Goal: Task Accomplishment & Management: Complete application form

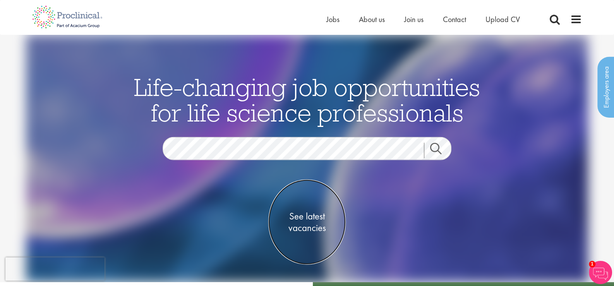
click at [303, 216] on span "See latest vacancies" at bounding box center [306, 222] width 77 height 23
click at [313, 218] on span "See latest vacancies" at bounding box center [306, 222] width 77 height 23
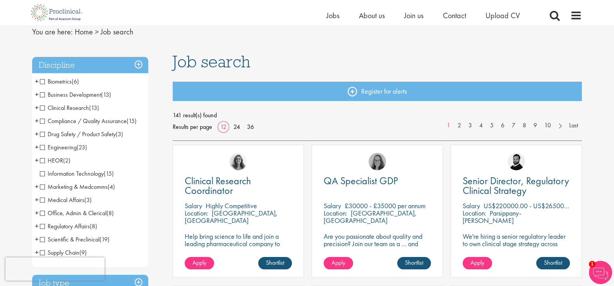
scroll to position [51, 0]
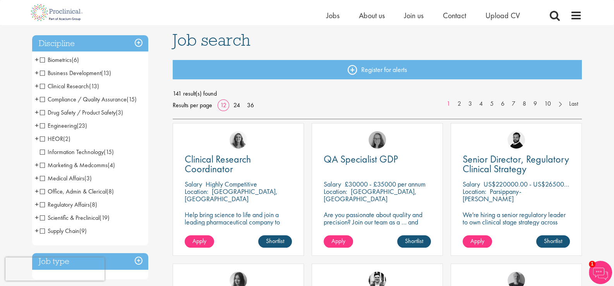
click at [43, 87] on span "Clinical Research" at bounding box center [64, 86] width 49 height 8
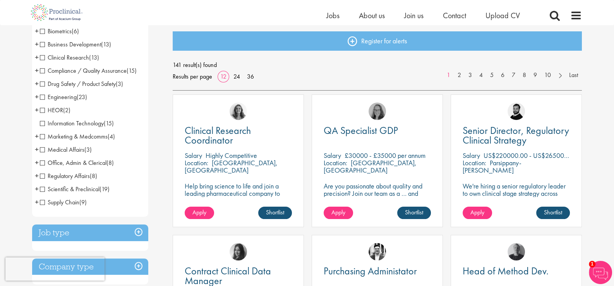
scroll to position [103, 0]
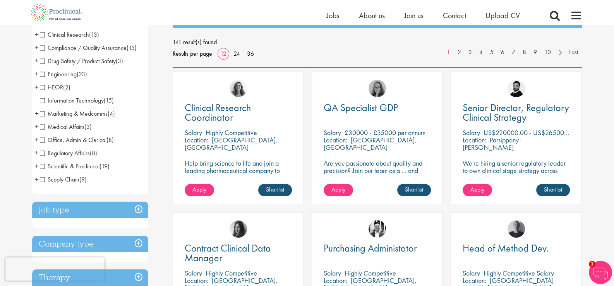
click at [43, 125] on span "Medical Affairs" at bounding box center [62, 127] width 45 height 8
click at [43, 165] on span "Scientific & Preclinical" at bounding box center [70, 166] width 60 height 8
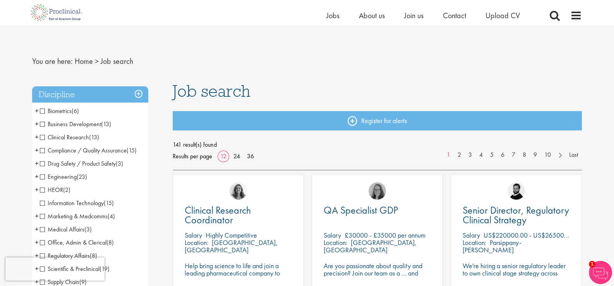
scroll to position [0, 0]
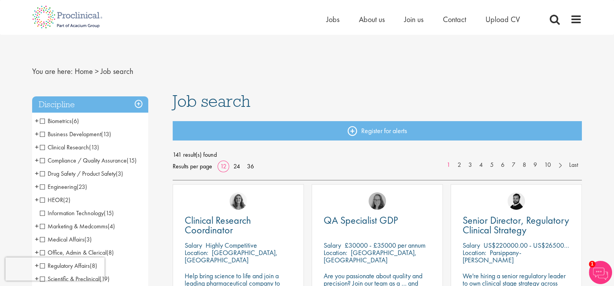
click at [37, 147] on span "+" at bounding box center [37, 147] width 4 height 12
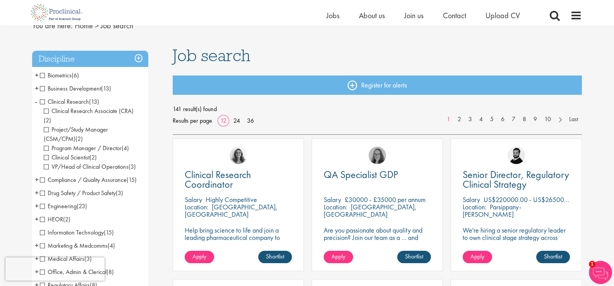
scroll to position [51, 0]
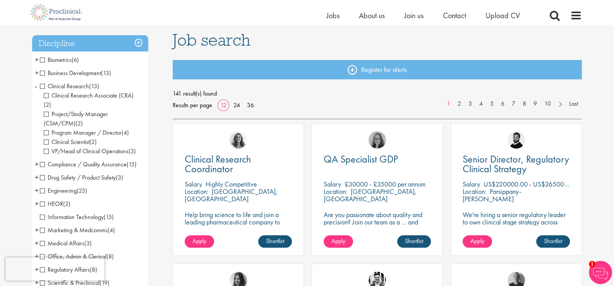
click at [56, 147] on span "VP/Head of Clinical Operations" at bounding box center [86, 151] width 85 height 8
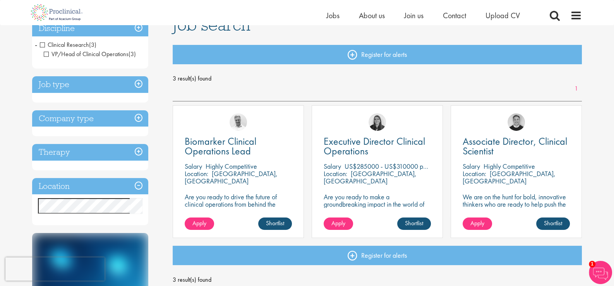
scroll to position [51, 0]
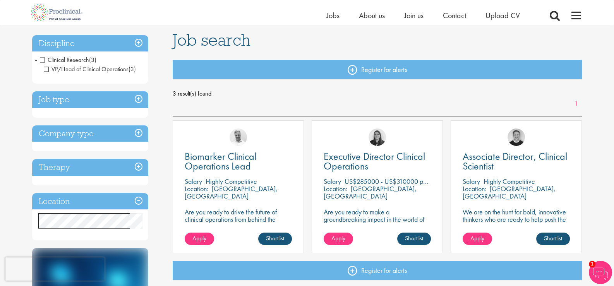
click at [36, 60] on span "-" at bounding box center [36, 60] width 2 height 12
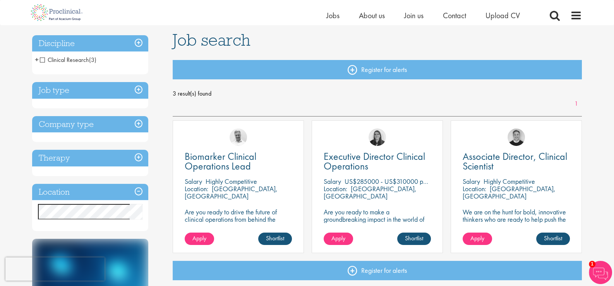
click at [36, 60] on span "+" at bounding box center [37, 60] width 4 height 12
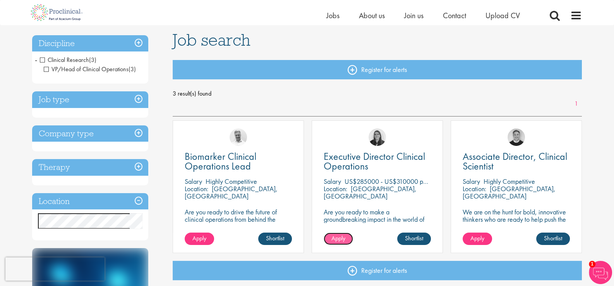
click at [341, 240] on span "Apply" at bounding box center [338, 238] width 14 height 8
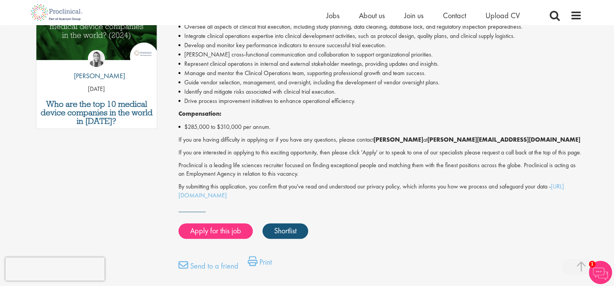
scroll to position [464, 0]
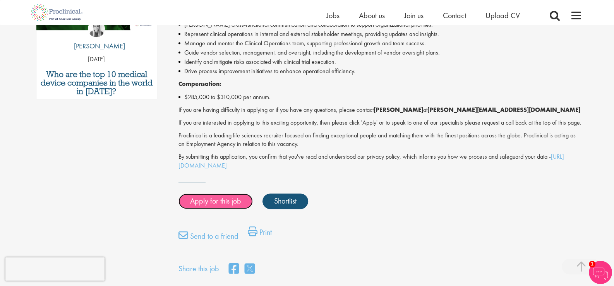
click at [219, 209] on link "Apply for this job" at bounding box center [215, 201] width 74 height 15
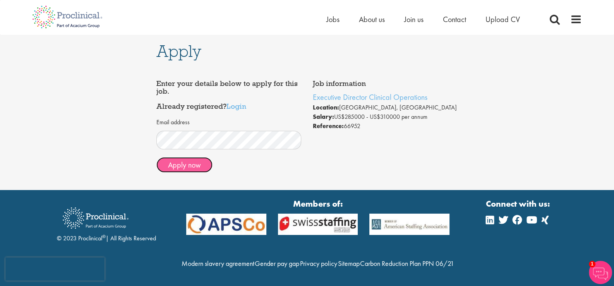
click at [184, 164] on button "Apply now" at bounding box center [184, 164] width 56 height 15
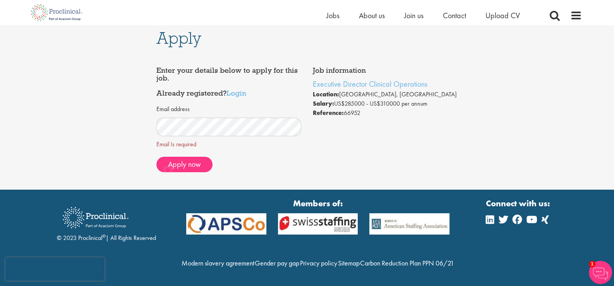
scroll to position [20, 0]
click at [182, 159] on span "Apply now" at bounding box center [184, 164] width 33 height 10
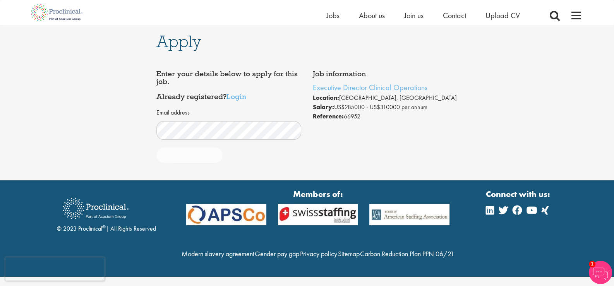
scroll to position [7, 0]
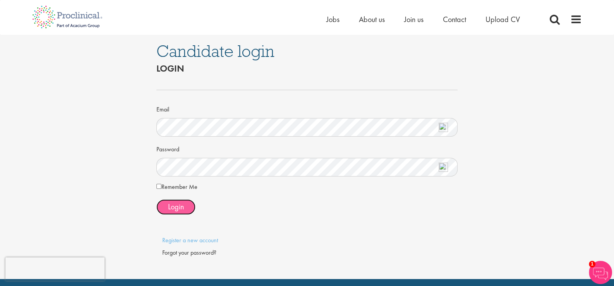
click at [176, 207] on span "Login" at bounding box center [176, 207] width 16 height 10
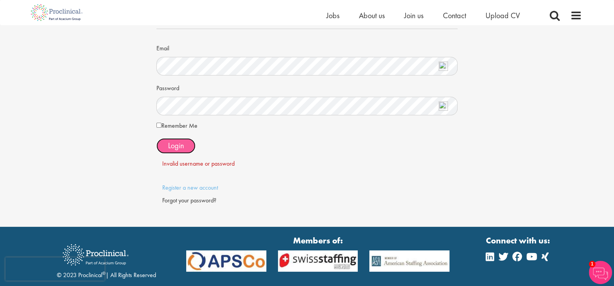
scroll to position [103, 0]
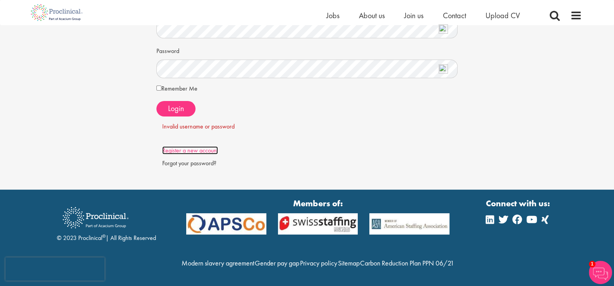
click at [173, 146] on link "Register a new account" at bounding box center [190, 150] width 56 height 8
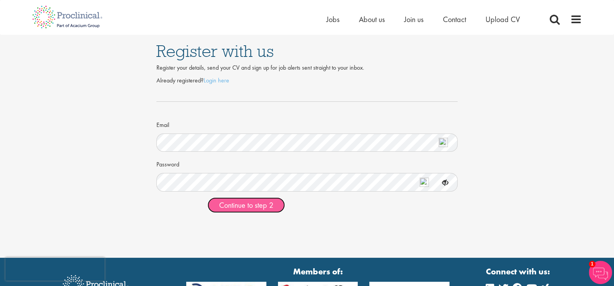
click at [230, 206] on span "Continue to step 2" at bounding box center [246, 205] width 54 height 10
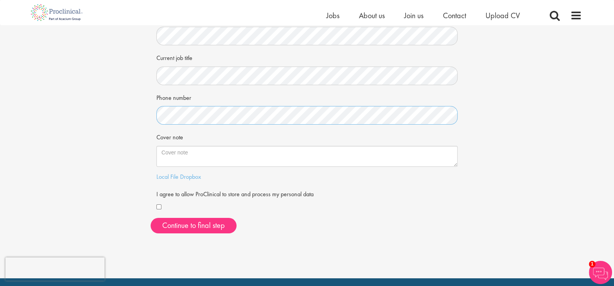
scroll to position [154, 0]
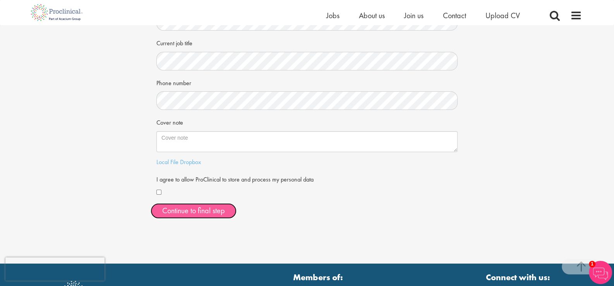
click at [173, 209] on button "Continue to final step" at bounding box center [194, 210] width 86 height 15
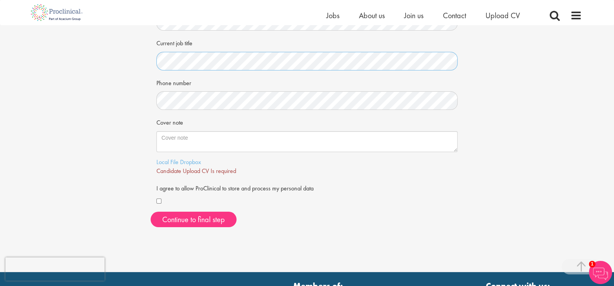
scroll to position [206, 0]
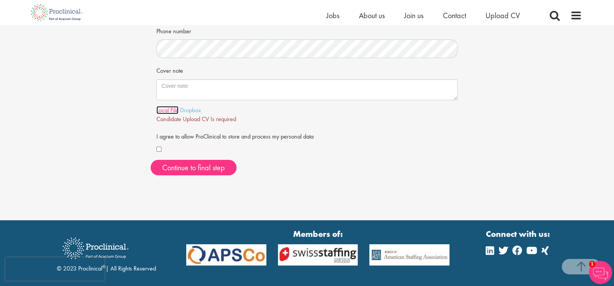
click at [166, 110] on link "Local File" at bounding box center [167, 110] width 22 height 8
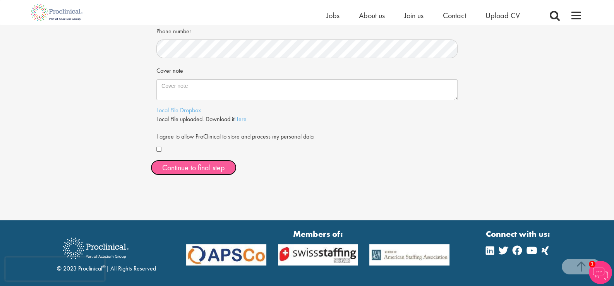
click at [206, 166] on span "Continue to final step" at bounding box center [193, 168] width 63 height 10
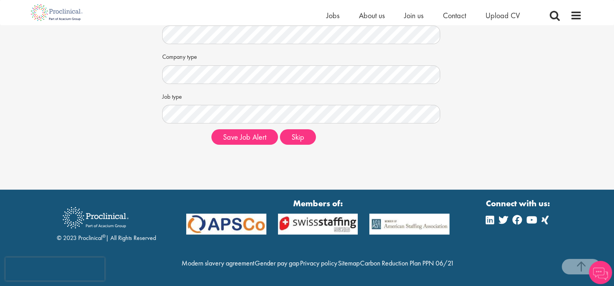
scroll to position [158, 0]
click at [294, 129] on button "Skip" at bounding box center [298, 136] width 36 height 15
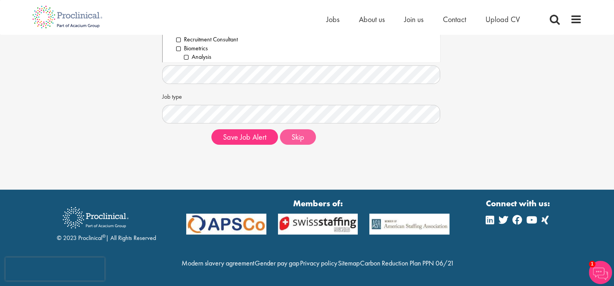
scroll to position [0, 0]
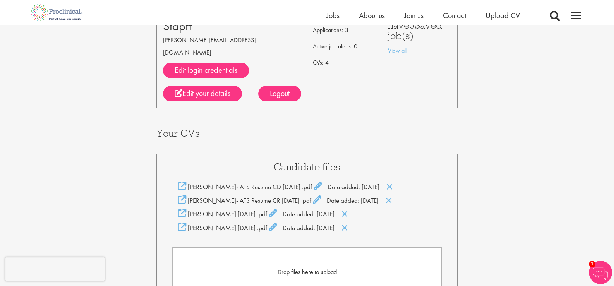
scroll to position [103, 0]
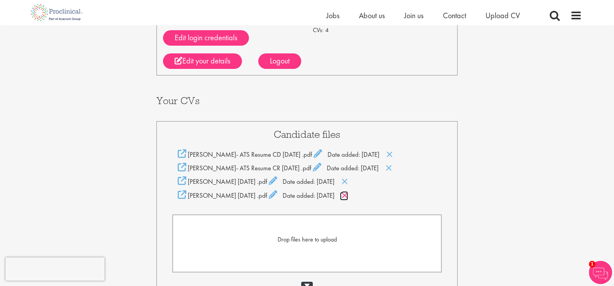
click at [348, 191] on icon at bounding box center [344, 195] width 7 height 9
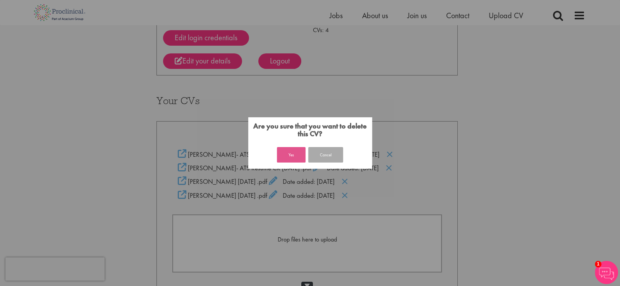
click at [291, 155] on button "Yes" at bounding box center [291, 154] width 29 height 15
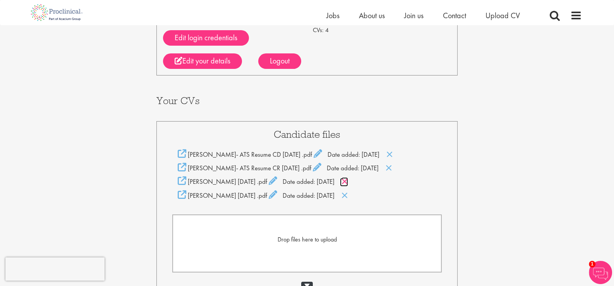
click at [348, 177] on icon at bounding box center [344, 181] width 7 height 9
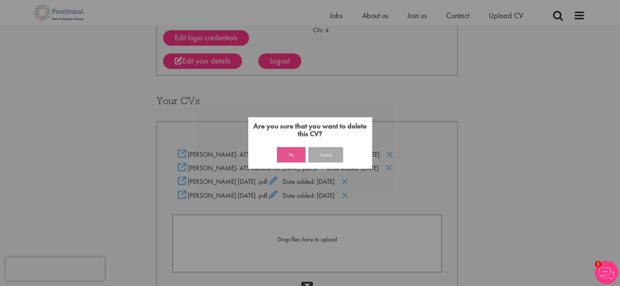
click at [290, 154] on button "Yes" at bounding box center [291, 154] width 29 height 15
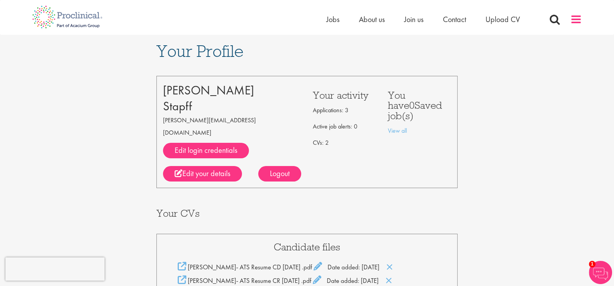
click at [577, 18] on span at bounding box center [576, 20] width 12 height 12
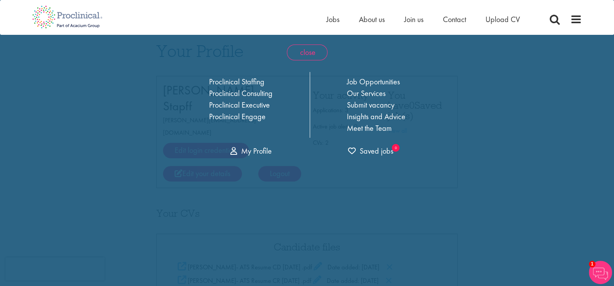
click at [304, 48] on span "close" at bounding box center [307, 53] width 41 height 16
